Goal: Task Accomplishment & Management: Manage account settings

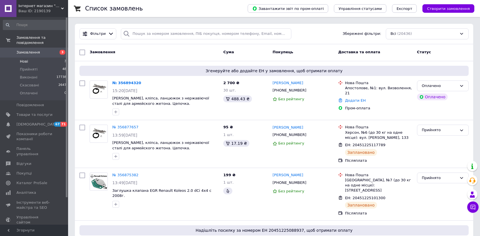
click at [25, 59] on span "Нові" at bounding box center [24, 61] width 8 height 5
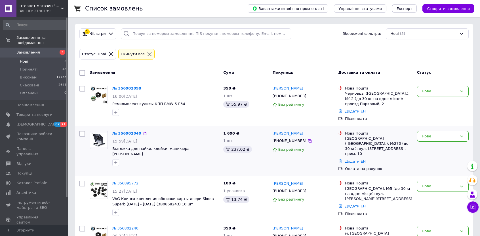
click at [123, 132] on link "№ 356902040" at bounding box center [126, 133] width 29 height 4
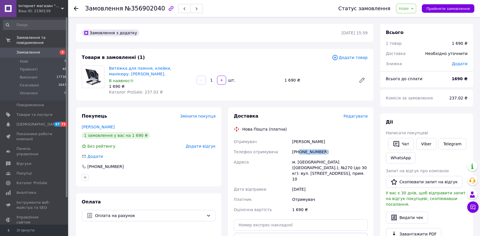
drag, startPoint x: 320, startPoint y: 152, endPoint x: 299, endPoint y: 152, distance: 21.6
click at [299, 152] on div "[PHONE_NUMBER]" at bounding box center [330, 152] width 78 height 10
copy div "0677499245"
drag, startPoint x: 107, startPoint y: 69, endPoint x: 145, endPoint y: 72, distance: 38.1
click at [145, 72] on div "Витяжка для паяння, клейки, манікюру. [PERSON_NAME]. В наявності 1 690 ₴ Катало…" at bounding box center [151, 80] width 88 height 32
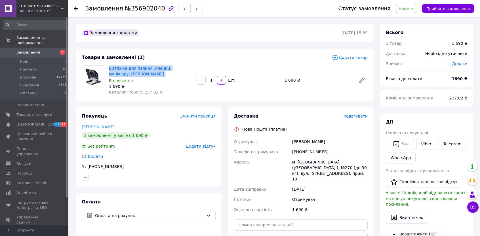
click at [146, 72] on span "Витяжка для паяння, клейки, манікюру. [PERSON_NAME]." at bounding box center [150, 71] width 83 height 11
copy link "Витяжка для паяння, клейки, манікюру. [PERSON_NAME]."
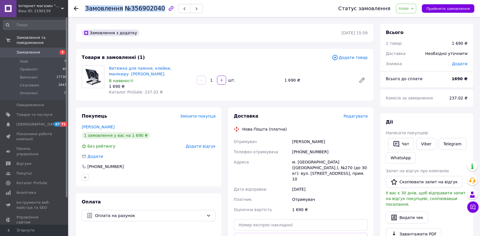
drag, startPoint x: 86, startPoint y: 9, endPoint x: 155, endPoint y: 7, distance: 69.2
click at [155, 7] on h1 "Замовлення №356902040" at bounding box center [125, 8] width 80 height 7
copy h1 "Замовлення №356902040"
click at [409, 8] on span "Нове" at bounding box center [403, 8] width 10 height 5
click at [411, 18] on li "Прийнято" at bounding box center [409, 20] width 26 height 9
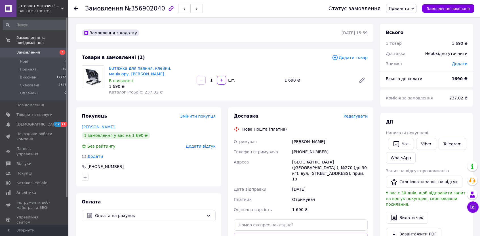
click at [409, 10] on span "Прийнято" at bounding box center [399, 8] width 20 height 5
click at [404, 28] on li "Скасовано" at bounding box center [401, 28] width 30 height 9
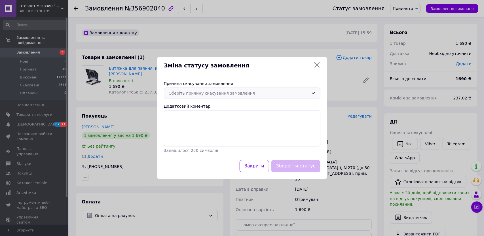
click at [247, 94] on div "Оберіть причину скасування замовлення" at bounding box center [239, 93] width 140 height 6
click at [196, 137] on li "На прохання покупця" at bounding box center [242, 137] width 156 height 11
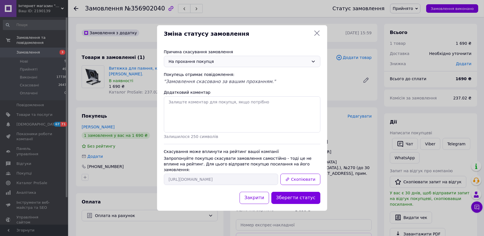
click at [290, 195] on button "Зберегти статус" at bounding box center [295, 198] width 49 height 12
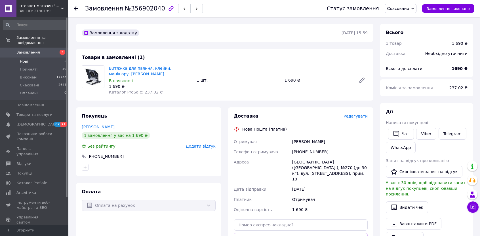
click at [23, 59] on span "Нові" at bounding box center [24, 61] width 8 height 5
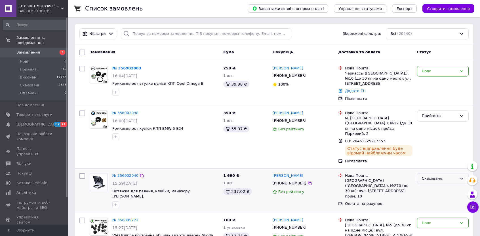
click at [435, 176] on div "Скасовано" at bounding box center [439, 179] width 35 height 6
click at [428, 185] on li "Прийнято" at bounding box center [442, 190] width 51 height 10
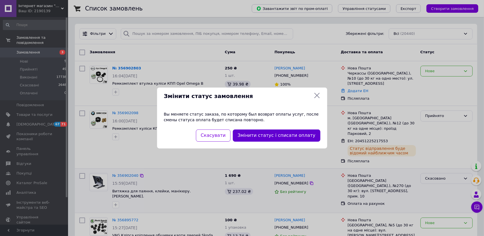
click at [284, 136] on button "Змінити статус і списати оплату" at bounding box center [277, 136] width 88 height 12
